Goal: Connect with others: Connect with others

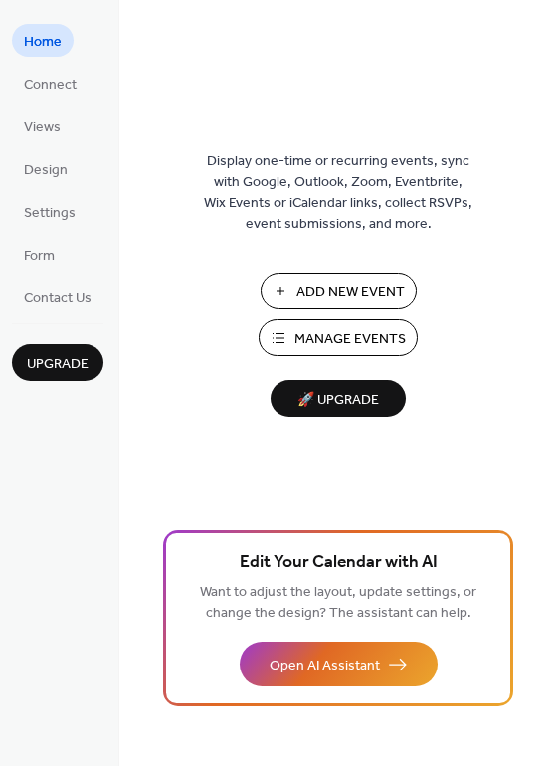
click at [385, 347] on span "Manage Events" at bounding box center [350, 339] width 111 height 21
click at [66, 91] on span "Connect" at bounding box center [50, 85] width 53 height 21
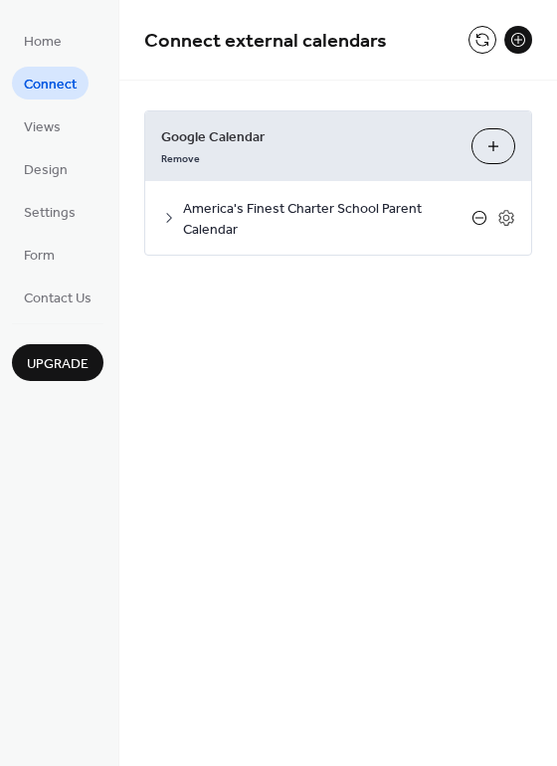
click at [479, 219] on icon at bounding box center [480, 218] width 16 height 16
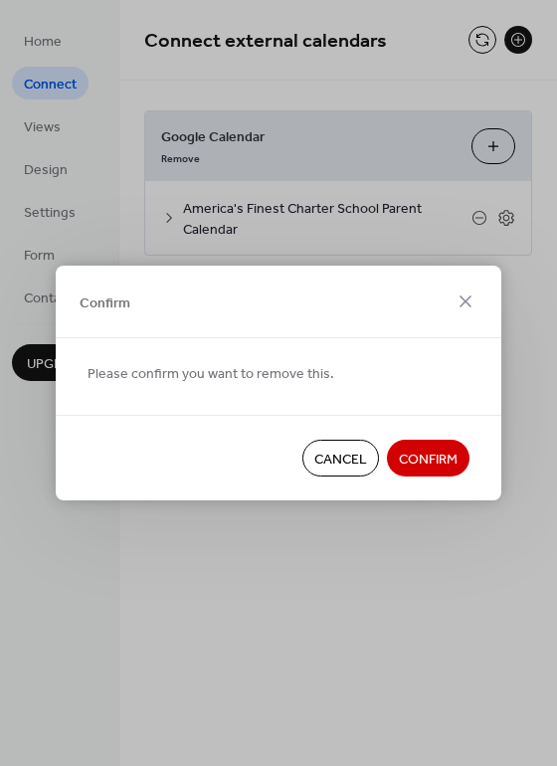
click at [442, 453] on span "Confirm" at bounding box center [428, 460] width 59 height 21
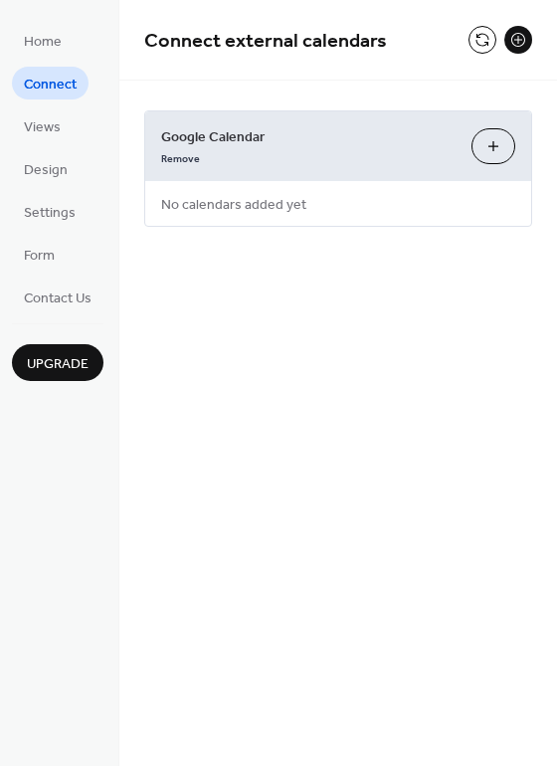
click at [489, 144] on button "Choose Calendars" at bounding box center [494, 146] width 44 height 36
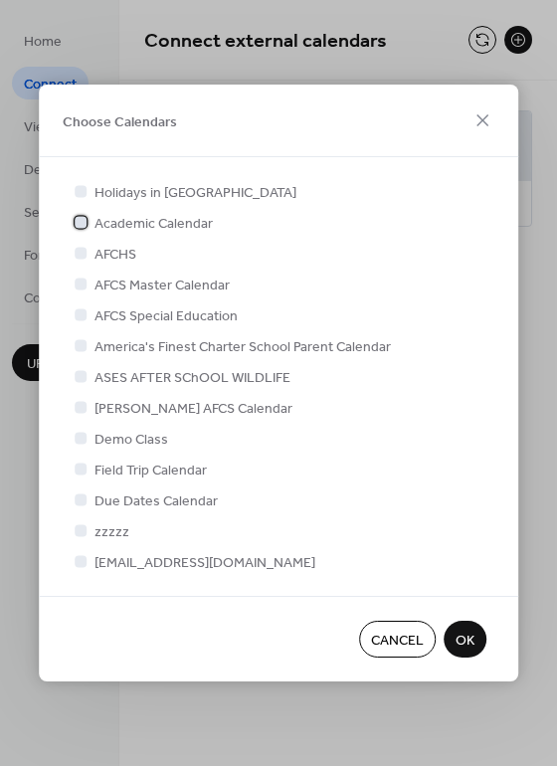
click at [83, 220] on div at bounding box center [81, 222] width 12 height 12
click at [473, 640] on span "OK" at bounding box center [465, 641] width 19 height 21
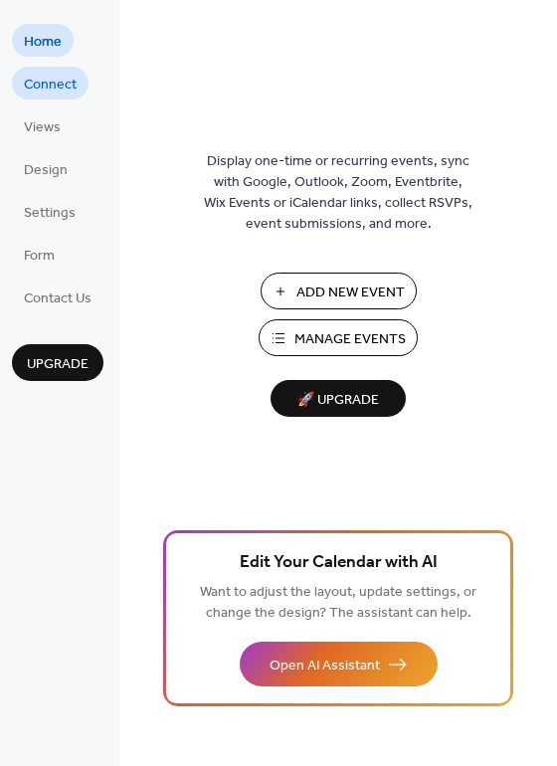
click at [50, 87] on span "Connect" at bounding box center [50, 85] width 53 height 21
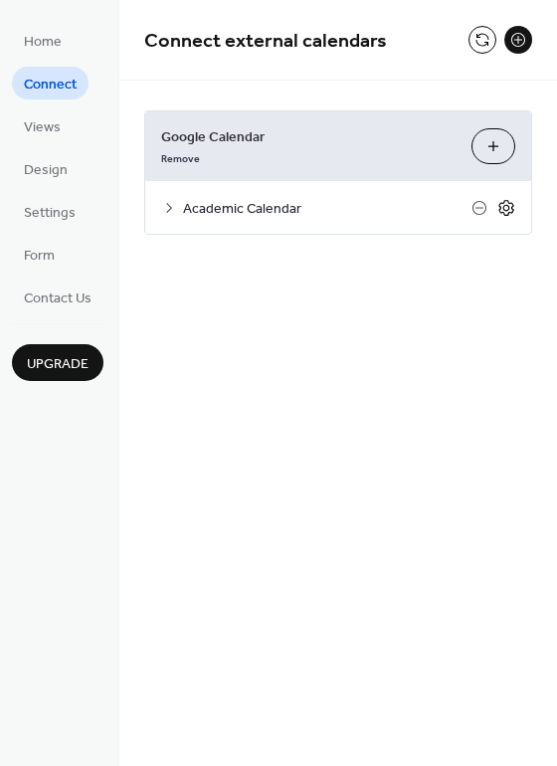
click at [506, 214] on icon at bounding box center [507, 208] width 18 height 18
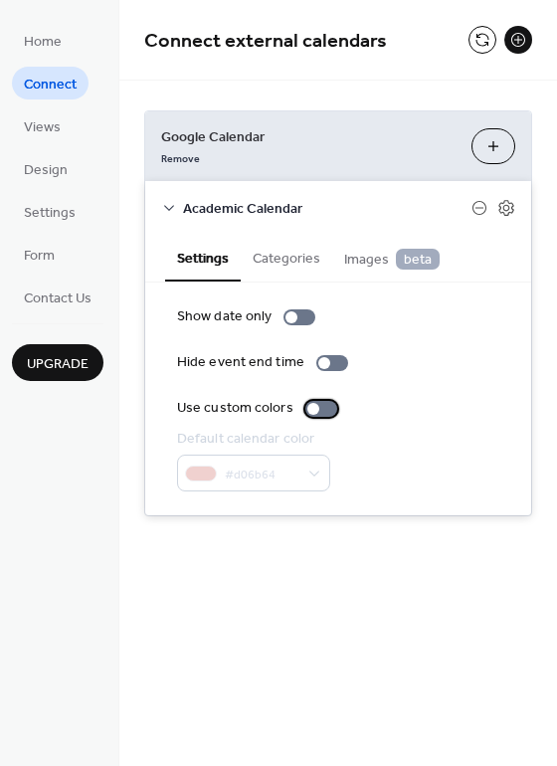
click at [318, 414] on div at bounding box center [321, 409] width 32 height 16
click at [301, 258] on button "Categories" at bounding box center [287, 257] width 92 height 46
